Goal: Task Accomplishment & Management: Use online tool/utility

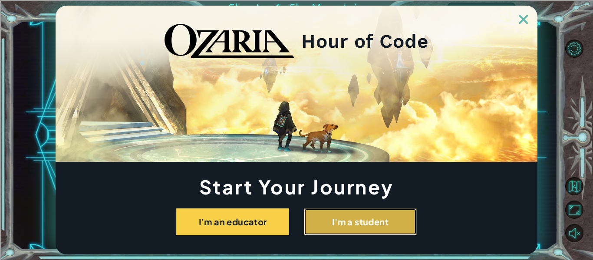
click at [322, 218] on button "I'm a student" at bounding box center [360, 221] width 113 height 27
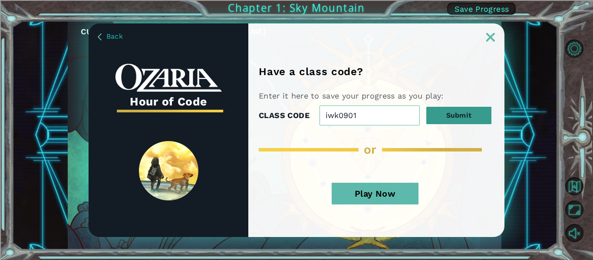
type input "iwk0901"
click at [468, 111] on button "Submit" at bounding box center [458, 115] width 65 height 17
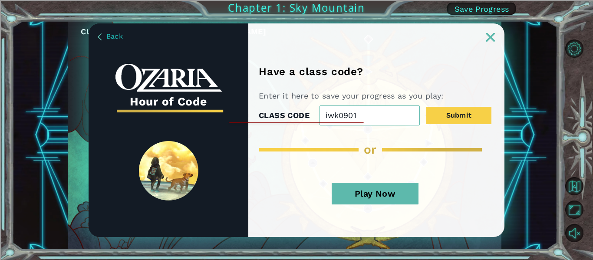
click at [409, 190] on button "Play Now" at bounding box center [374, 194] width 87 height 22
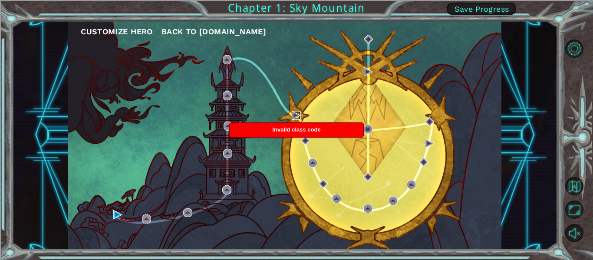
click at [296, 117] on img at bounding box center [295, 115] width 9 height 9
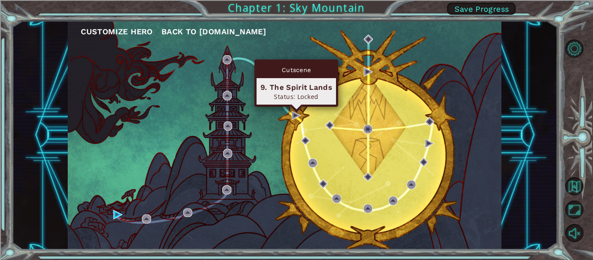
click at [304, 96] on div "Status: Locked" at bounding box center [296, 96] width 72 height 8
click at [322, 94] on div "Status: Locked" at bounding box center [296, 96] width 72 height 8
click at [329, 93] on div "Status: Locked" at bounding box center [296, 96] width 72 height 8
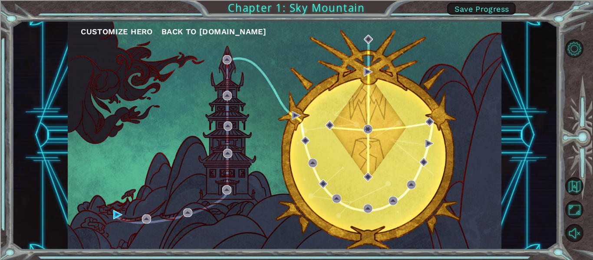
drag, startPoint x: 116, startPoint y: 206, endPoint x: 115, endPoint y: 210, distance: 4.9
click at [115, 210] on div "Customize Hero Back to [DOMAIN_NAME]" at bounding box center [284, 135] width 433 height 229
click at [115, 210] on img at bounding box center [117, 214] width 9 height 9
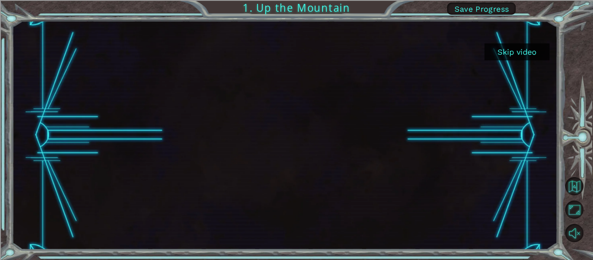
click at [527, 57] on button "Skip video" at bounding box center [516, 51] width 65 height 17
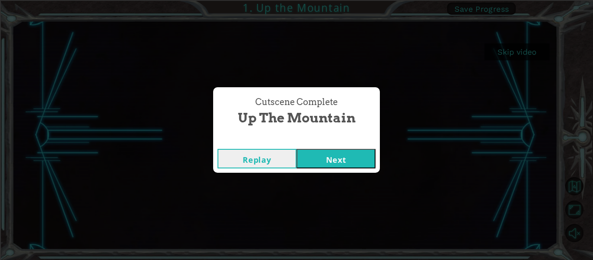
click at [352, 166] on button "Next" at bounding box center [335, 159] width 79 height 20
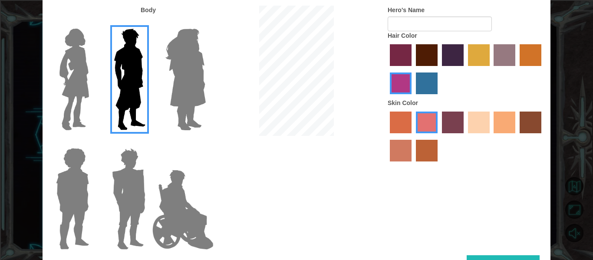
click at [157, 118] on div at bounding box center [183, 75] width 56 height 119
click at [163, 121] on img at bounding box center [185, 79] width 47 height 108
click at [205, 23] on input "Hero Amethyst" at bounding box center [205, 23] width 0 height 0
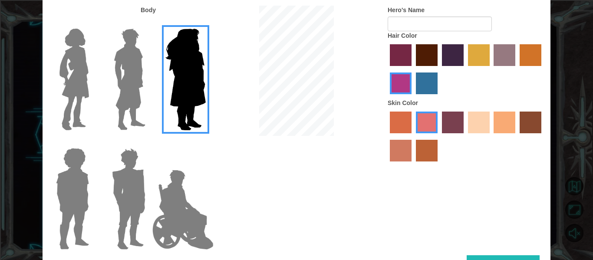
click at [172, 178] on img at bounding box center [183, 209] width 68 height 87
click at [205, 142] on input "Hero Jamie" at bounding box center [205, 142] width 0 height 0
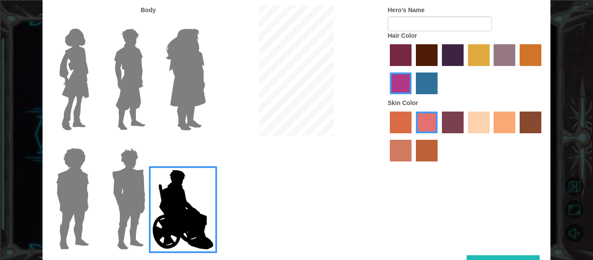
click at [468, 127] on label "sandy beach skin color" at bounding box center [479, 122] width 22 height 22
click at [465, 136] on input "sandy beach skin color" at bounding box center [465, 136] width 0 height 0
click at [433, 82] on label "lachmara hair color" at bounding box center [427, 83] width 22 height 22
click at [413, 97] on input "lachmara hair color" at bounding box center [413, 97] width 0 height 0
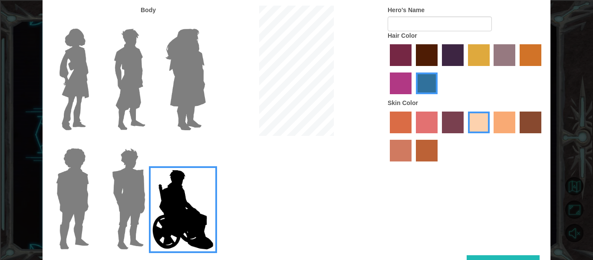
click at [511, 135] on div at bounding box center [465, 137] width 156 height 56
click at [510, 131] on label "tacao skin color" at bounding box center [504, 122] width 22 height 22
click at [491, 136] on input "tacao skin color" at bounding box center [491, 136] width 0 height 0
click at [483, 130] on label "sandy beach skin color" at bounding box center [479, 122] width 22 height 22
click at [465, 136] on input "sandy beach skin color" at bounding box center [465, 136] width 0 height 0
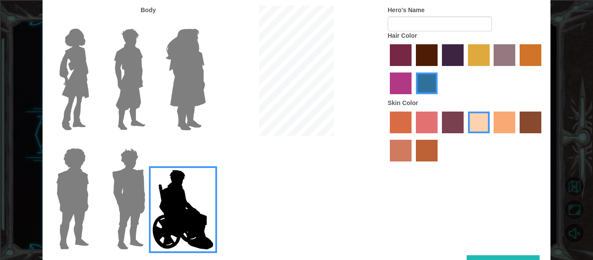
click at [514, 127] on label "tacao skin color" at bounding box center [504, 122] width 22 height 22
click at [491, 136] on input "tacao skin color" at bounding box center [491, 136] width 0 height 0
click at [516, 258] on button "Done" at bounding box center [502, 265] width 73 height 20
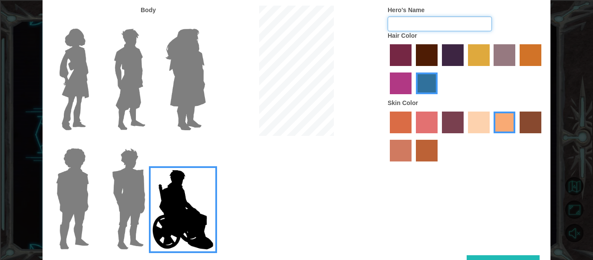
type input "[PERSON_NAME]"
click at [514, 257] on button "Done" at bounding box center [502, 265] width 73 height 20
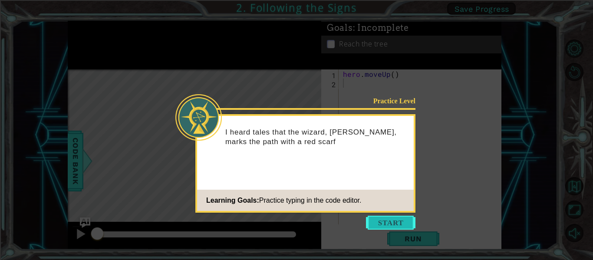
click at [376, 219] on button "Start" at bounding box center [390, 223] width 49 height 14
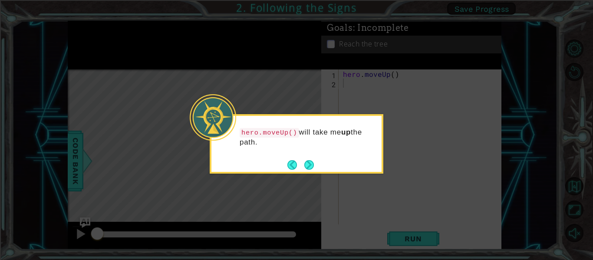
click at [318, 167] on div "hero.moveUp() will take me up the path." at bounding box center [297, 143] width 174 height 59
click at [313, 166] on button "Next" at bounding box center [309, 165] width 16 height 16
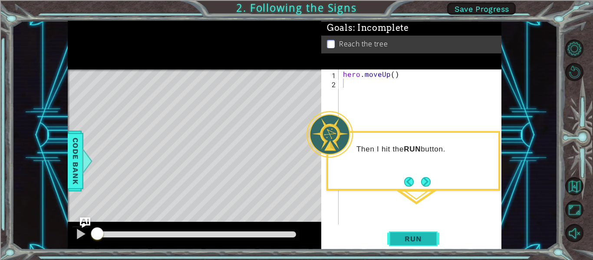
click at [411, 243] on button "Run" at bounding box center [413, 239] width 52 height 18
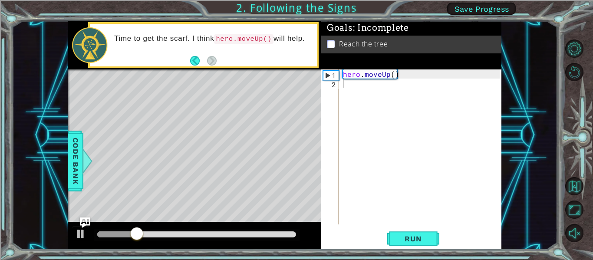
click at [403, 224] on div "1 2 hero . moveUp ( ) ההההההההההההההההההההההההההההההההההההההההההההההההההההההההה…" at bounding box center [411, 159] width 180 height 180
click at [405, 231] on button "Run" at bounding box center [413, 239] width 52 height 18
click at [405, 229] on div "1 2 hero . moveUp ( ) ההההההההההההההההההההההההההההההההההההההההההההההההההההההההה…" at bounding box center [411, 159] width 180 height 180
click at [406, 229] on div "1 2 hero . moveUp ( ) ההההההההההההההההההההההההההההההההההההההההההההההההההההההההה…" at bounding box center [411, 159] width 180 height 180
click at [408, 236] on span "Run" at bounding box center [413, 238] width 34 height 9
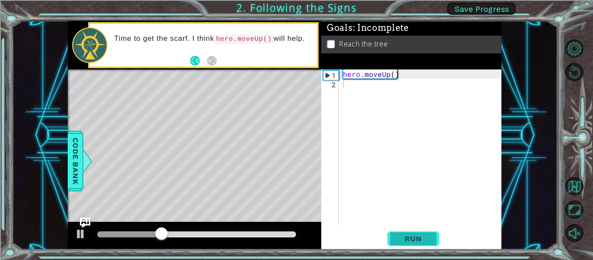
click at [408, 236] on span "Run" at bounding box center [413, 238] width 34 height 9
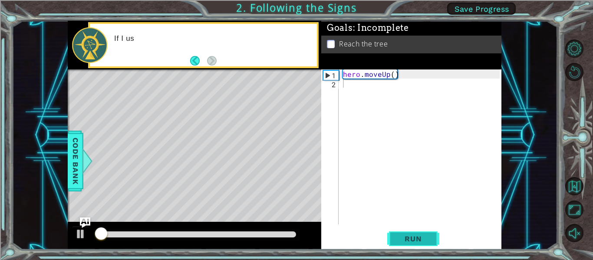
click at [408, 236] on span "Run" at bounding box center [413, 238] width 34 height 9
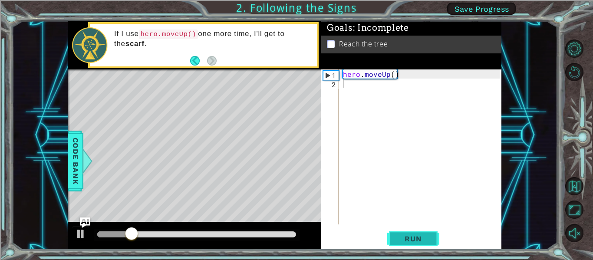
click at [408, 236] on span "Run" at bounding box center [413, 238] width 34 height 9
click at [408, 233] on button "Run" at bounding box center [413, 239] width 52 height 18
click at [408, 232] on button "Run" at bounding box center [413, 239] width 52 height 18
click at [203, 101] on div "Level Map" at bounding box center [268, 196] width 401 height 255
drag, startPoint x: 203, startPoint y: 104, endPoint x: 197, endPoint y: 115, distance: 13.0
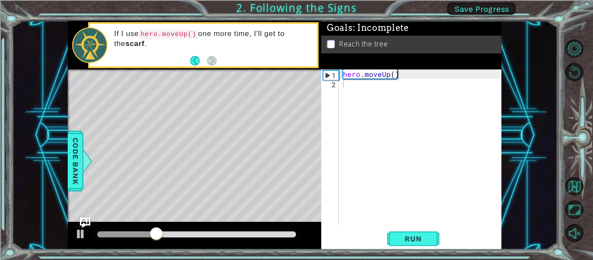
click at [197, 115] on div "Level Map" at bounding box center [268, 196] width 401 height 255
drag, startPoint x: 206, startPoint y: 231, endPoint x: 334, endPoint y: 239, distance: 128.7
click at [334, 239] on div "1 ההההההההההההההההההההההההההההההההההההההההההההההההההההההההההההההההההההההההההההה…" at bounding box center [284, 135] width 433 height 229
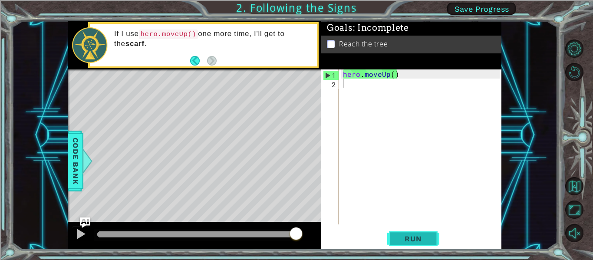
click at [392, 246] on button "Run" at bounding box center [413, 239] width 52 height 18
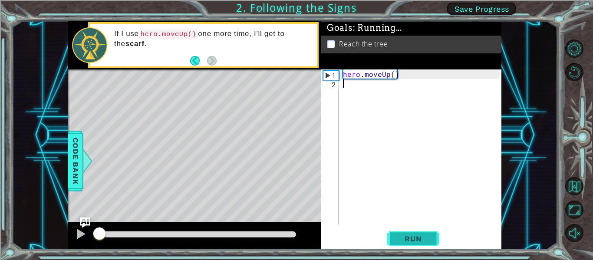
click at [392, 246] on button "Run" at bounding box center [413, 239] width 52 height 18
click at [393, 245] on button "Run" at bounding box center [413, 239] width 52 height 18
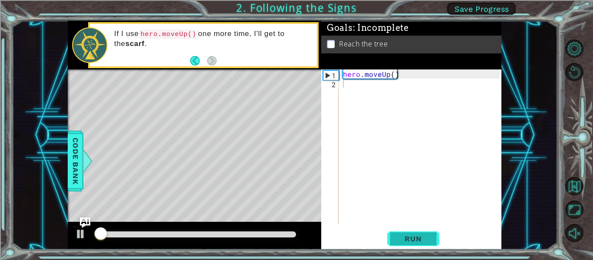
click at [393, 245] on button "Run" at bounding box center [413, 239] width 52 height 18
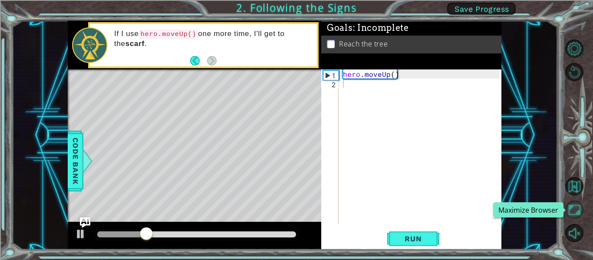
click at [575, 210] on button "Maximize Browser" at bounding box center [574, 209] width 18 height 18
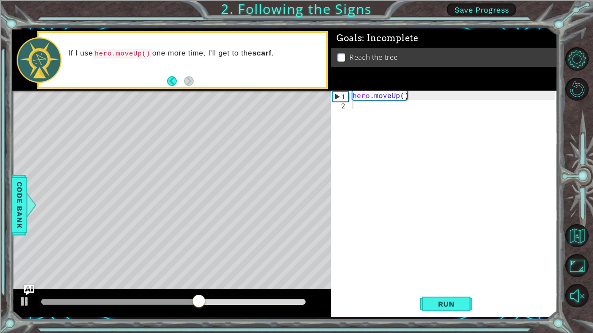
drag, startPoint x: 179, startPoint y: 261, endPoint x: 176, endPoint y: 239, distance: 21.8
click at [176, 239] on div "Level Map" at bounding box center [212, 218] width 401 height 255
click at [177, 149] on div "Level Map" at bounding box center [212, 218] width 401 height 255
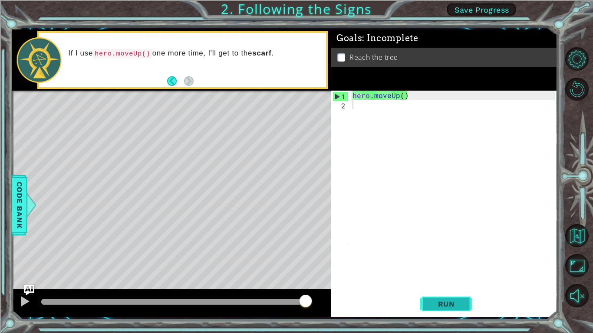
click at [442, 259] on button "Run" at bounding box center [446, 304] width 52 height 23
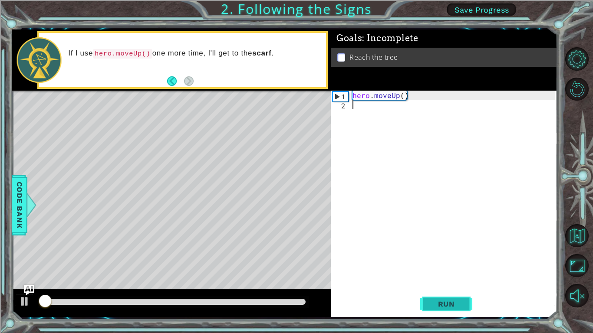
click at [442, 259] on button "Run" at bounding box center [446, 304] width 52 height 23
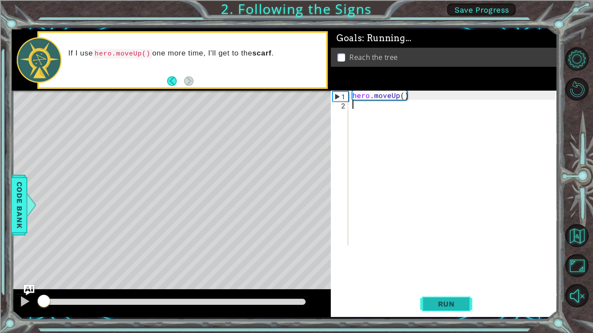
click at [442, 259] on button "Run" at bounding box center [446, 304] width 52 height 23
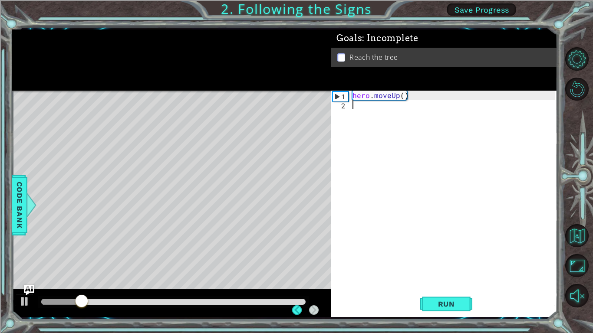
click at [191, 118] on div "Level Map" at bounding box center [212, 218] width 401 height 255
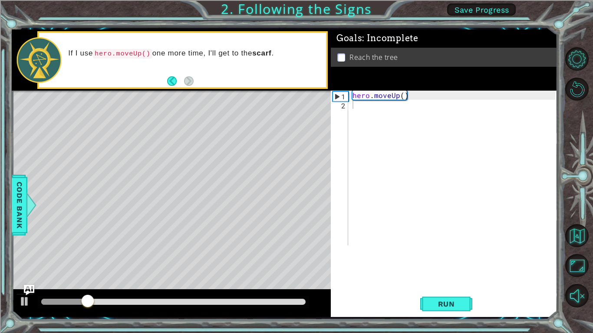
click at [189, 132] on div "Level Map" at bounding box center [212, 218] width 401 height 255
click at [182, 121] on div "Level Map" at bounding box center [212, 218] width 401 height 255
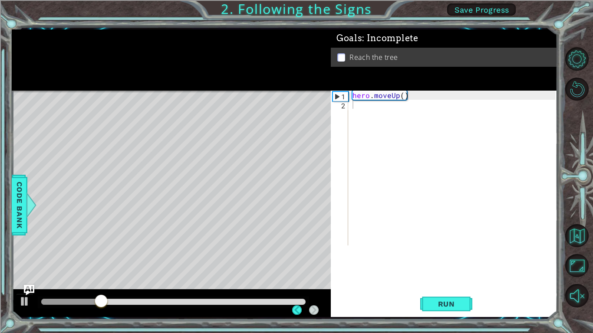
click at [193, 138] on div "Level Map" at bounding box center [212, 218] width 401 height 255
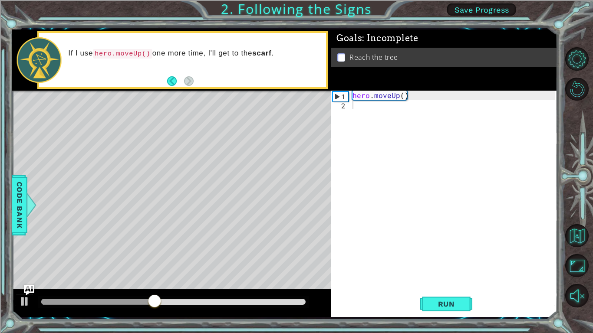
click at [543, 45] on div "Goals : Incomplete" at bounding box center [444, 38] width 226 height 18
click at [498, 7] on span "Save Progress" at bounding box center [481, 9] width 55 height 9
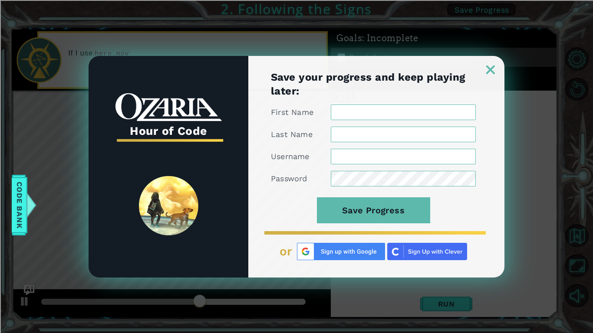
click at [480, 67] on link at bounding box center [490, 64] width 28 height 7
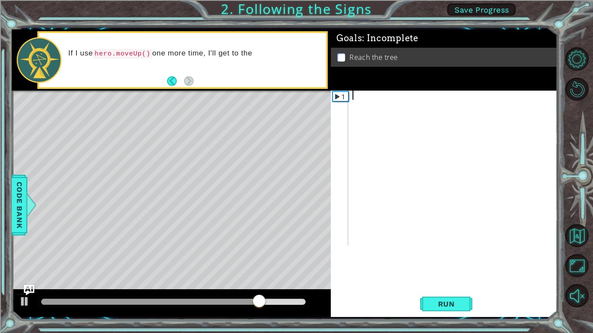
click at [495, 14] on button "Save Progress" at bounding box center [481, 9] width 69 height 12
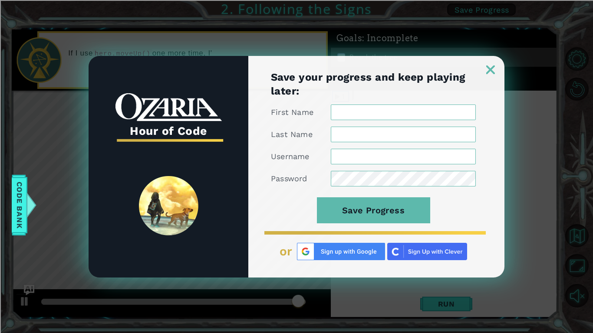
click at [409, 115] on input "First Name" at bounding box center [403, 113] width 145 height 16
type input "[PERSON_NAME]"
click at [390, 134] on input "Last Name" at bounding box center [403, 135] width 145 height 16
type input "[PERSON_NAME]"
click at [402, 157] on input "Username" at bounding box center [403, 157] width 145 height 16
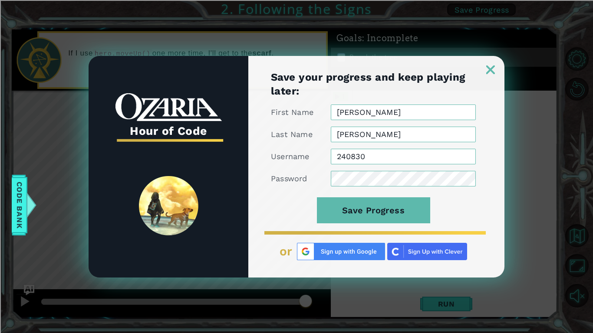
type input "240830"
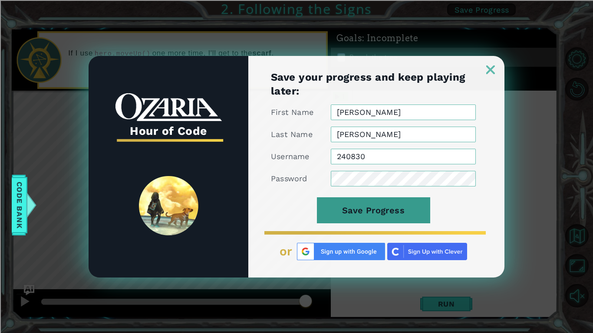
click at [407, 221] on button "Save Progress" at bounding box center [373, 210] width 113 height 26
click at [373, 213] on button "Save Progress" at bounding box center [373, 210] width 113 height 26
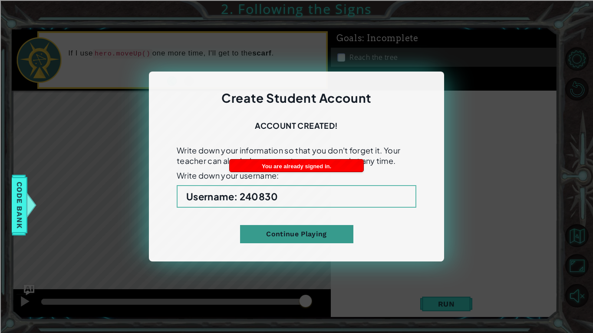
click at [332, 239] on button "Continue Playing" at bounding box center [296, 234] width 113 height 18
